Goal: Transaction & Acquisition: Purchase product/service

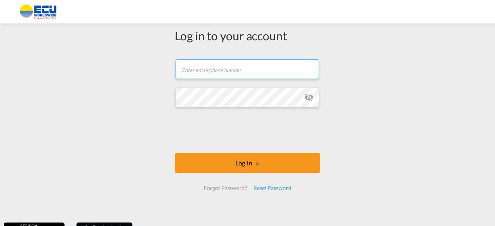
click at [223, 74] on input "text" at bounding box center [246, 69] width 143 height 20
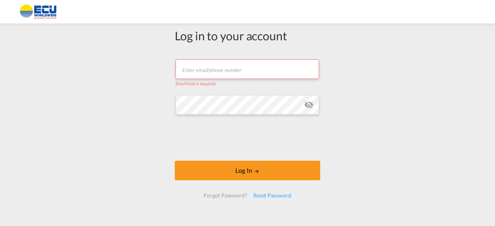
drag, startPoint x: 172, startPoint y: 75, endPoint x: 174, endPoint y: 69, distance: 6.8
click at [175, 75] on input "text" at bounding box center [246, 69] width 143 height 20
type input "[EMAIL_ADDRESS][DOMAIN_NAME]"
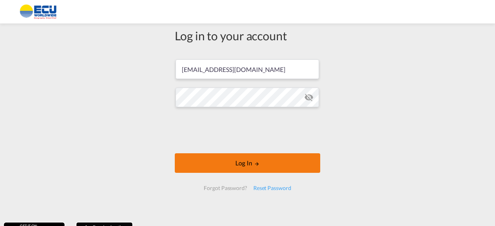
click at [248, 162] on button "Log In" at bounding box center [247, 163] width 145 height 20
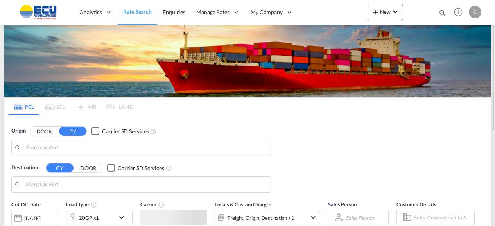
type input "[GEOGRAPHIC_DATA], BEANR"
type input "Luanda, [PERSON_NAME]"
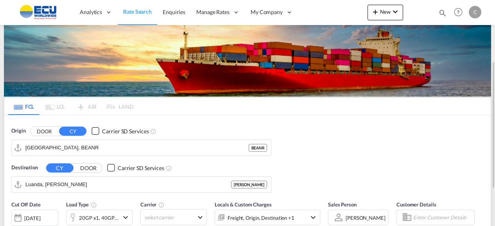
scroll to position [39, 0]
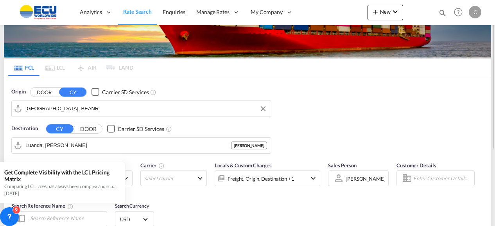
click at [72, 109] on input "[GEOGRAPHIC_DATA], BEANR" at bounding box center [145, 109] width 241 height 12
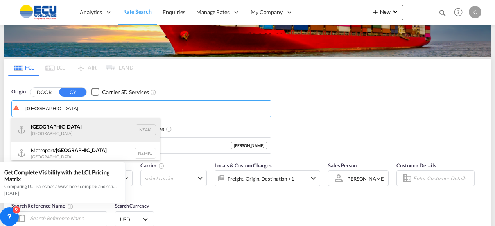
click at [45, 129] on div "[GEOGRAPHIC_DATA] [GEOGRAPHIC_DATA] NZAKL" at bounding box center [85, 129] width 148 height 23
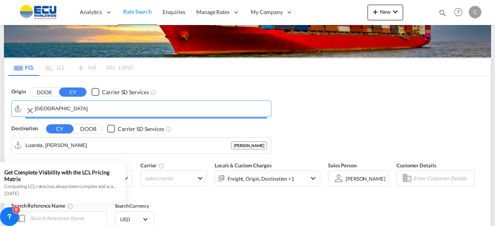
type input "[GEOGRAPHIC_DATA], NZAKL"
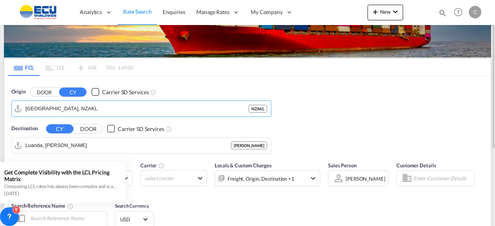
scroll to position [78, 0]
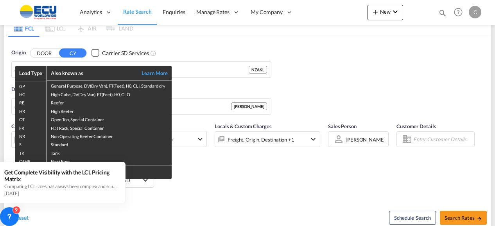
click at [343, 81] on div "Load Type Also known as Learn More GP General Purpose, DV(Dry Van), FT(Feet), H…" at bounding box center [247, 113] width 495 height 226
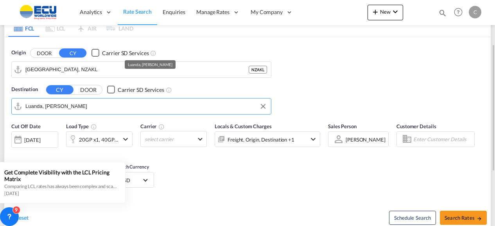
click at [29, 106] on input "Luanda, [PERSON_NAME]" at bounding box center [145, 106] width 241 height 12
click at [81, 104] on input "Luanda, [PERSON_NAME]" at bounding box center [145, 106] width 241 height 12
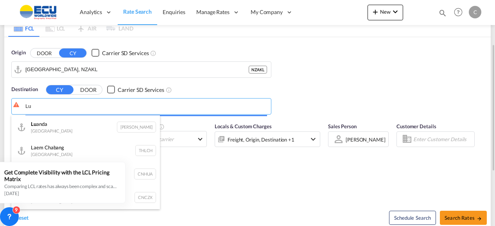
type input "L"
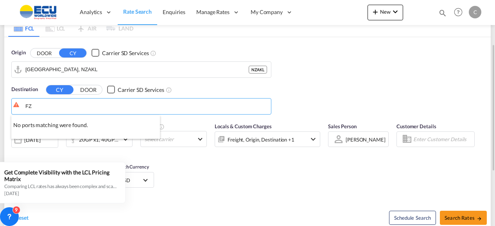
type input "F"
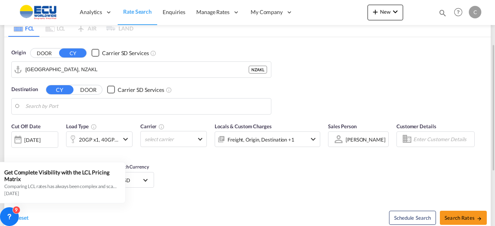
click at [29, 105] on body "Analytics Reports Dashboard Rate Search Enquiries Manage Rates Contract Rates" at bounding box center [247, 113] width 495 height 226
click at [64, 104] on body "Analytics Reports Dashboard Rate Search Enquiries Manage Rates Contract Rates" at bounding box center [247, 113] width 495 height 226
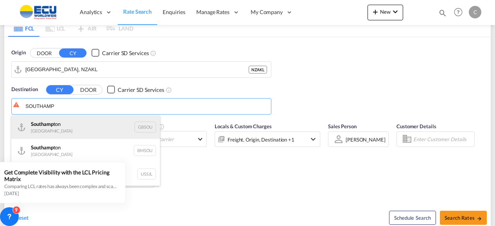
click at [48, 126] on div "Southamp ton [GEOGRAPHIC_DATA] GBSOU" at bounding box center [85, 126] width 148 height 23
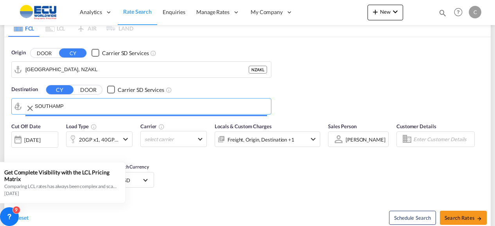
type input "[GEOGRAPHIC_DATA], GBSOU"
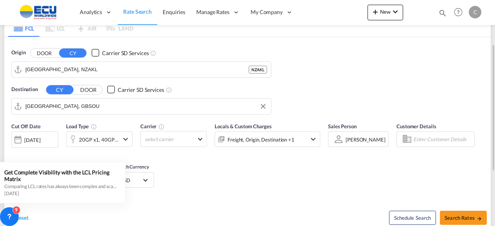
click at [126, 137] on md-icon "icon-chevron-down" at bounding box center [125, 138] width 9 height 9
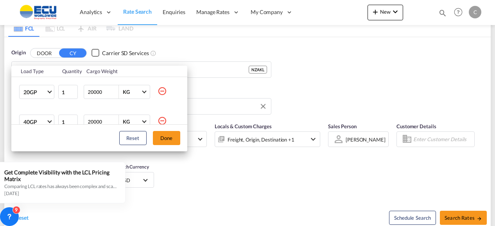
click at [158, 120] on md-icon "icon-minus-circle-outline" at bounding box center [161, 120] width 9 height 9
click at [50, 121] on span "Choose: \a40HC" at bounding box center [49, 121] width 4 height 4
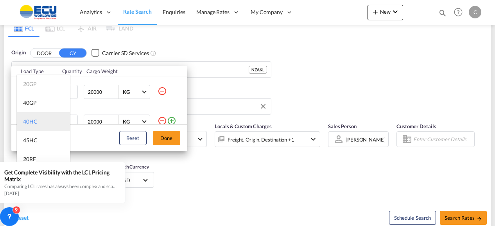
click at [35, 122] on div "40HC" at bounding box center [30, 122] width 14 height 8
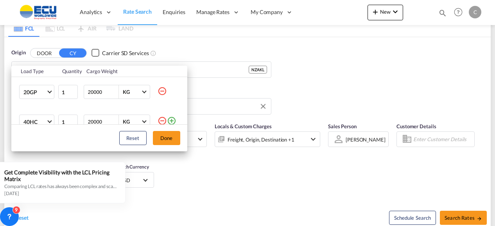
scroll to position [4, 0]
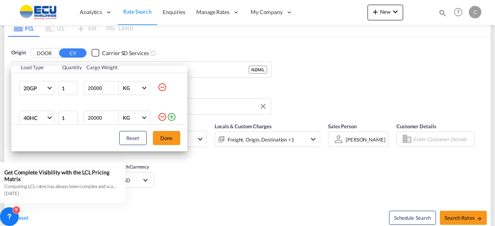
click at [345, 52] on div "Load Type Quantity Cargo Weight 20GP 20GP 40GP 40HC 45HC 20RE 40RE 40HR 20OT 40…" at bounding box center [247, 113] width 495 height 226
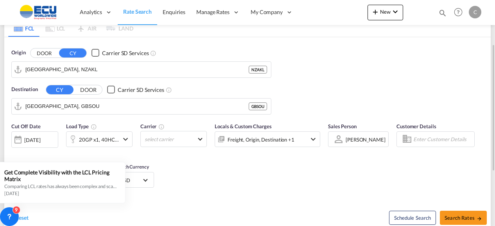
click at [127, 139] on md-icon "icon-chevron-down" at bounding box center [125, 138] width 9 height 9
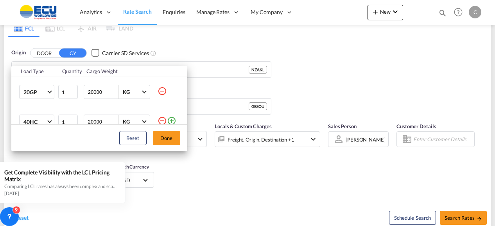
click at [157, 120] on md-icon "icon-minus-circle-outline" at bounding box center [161, 120] width 9 height 9
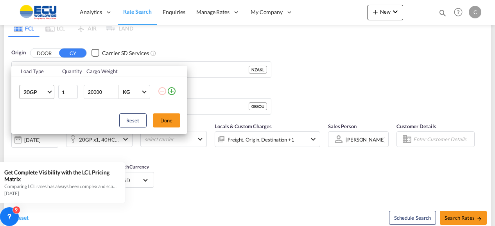
click at [50, 91] on span "Choose: \a20GP" at bounding box center [49, 91] width 4 height 4
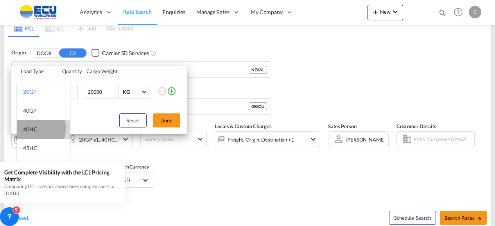
click at [31, 128] on div "40HC" at bounding box center [30, 129] width 14 height 8
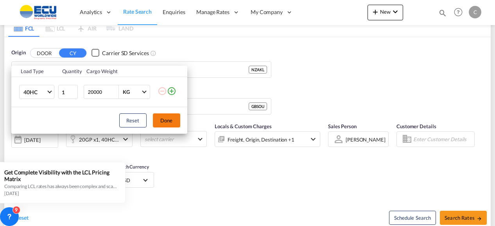
click at [167, 119] on button "Done" at bounding box center [166, 120] width 27 height 14
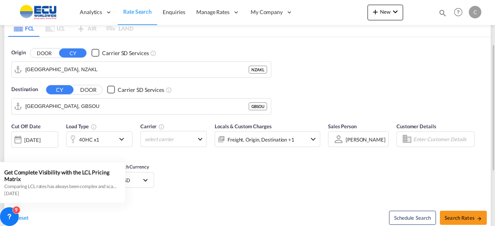
scroll to position [156, 0]
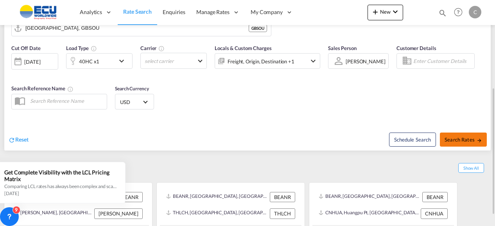
click at [457, 140] on span "Search Rates" at bounding box center [463, 139] width 38 height 6
type input "NZAKL to GBSOU / [DATE]"
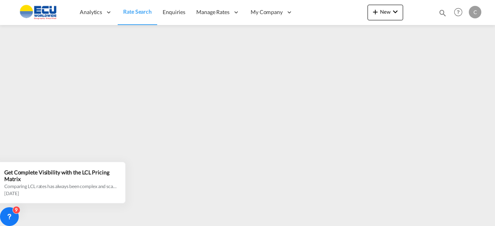
click at [353, 7] on div "Analytics Reports Dashboard Rate Search Enquiries Manage Rates Contract Rates" at bounding box center [247, 12] width 471 height 24
